Goal: Check status: Check status

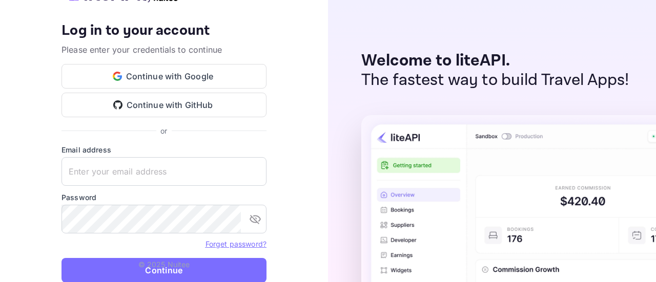
type input "[EMAIL_ADDRESS][DOMAIN_NAME]"
click at [158, 268] on p "© 2025 Nuitee" at bounding box center [164, 264] width 52 height 11
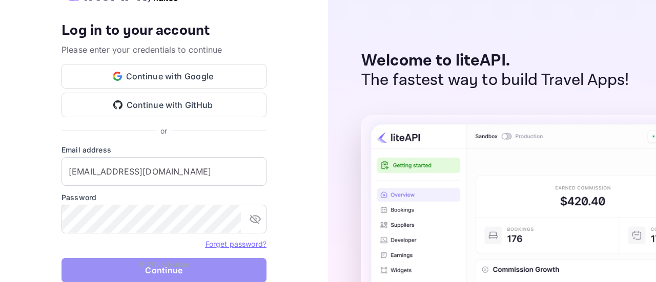
click at [176, 273] on button "Continue" at bounding box center [163, 270] width 205 height 25
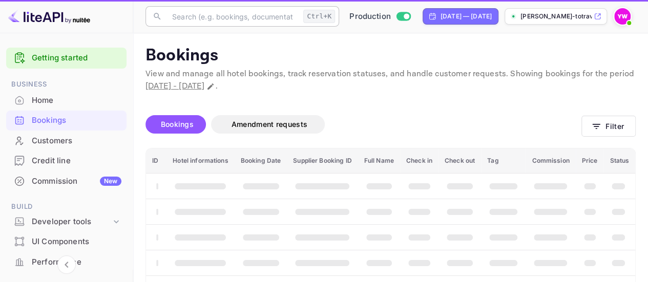
click at [203, 16] on input "text" at bounding box center [232, 16] width 133 height 20
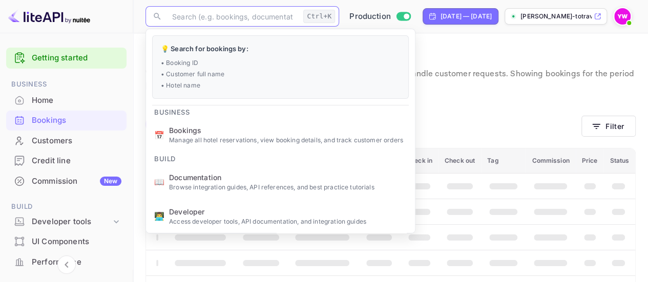
paste input "BLKwNcjAN"
type input "BLKwNcjAN"
